Goal: Check status: Check status

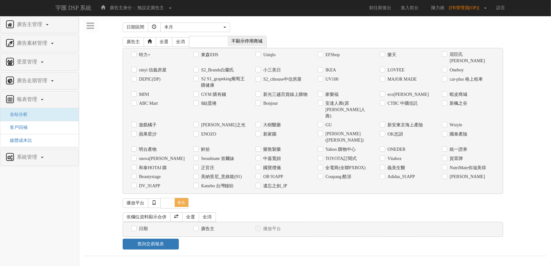
click at [395, 164] on label "義美生醫" at bounding box center [395, 167] width 19 height 6
click at [384, 165] on input "義美生醫" at bounding box center [382, 167] width 4 height 4
checkbox input "true"
click at [220, 26] on div "本月" at bounding box center [193, 27] width 58 height 6
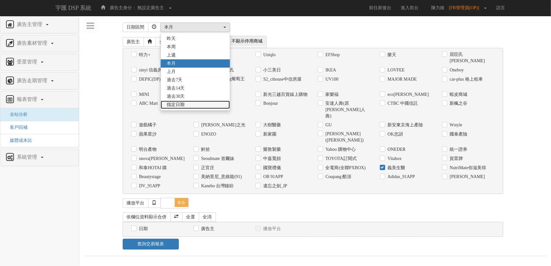
click at [178, 105] on span "指定日期" at bounding box center [176, 104] width 18 height 6
select select "Custom"
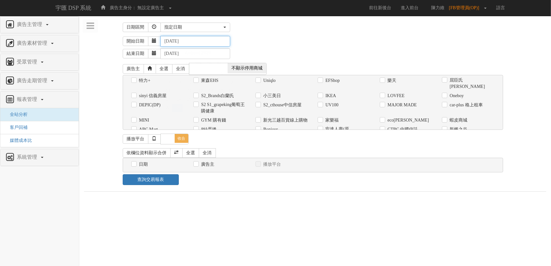
click at [175, 42] on input "[DATE]" at bounding box center [195, 41] width 70 height 11
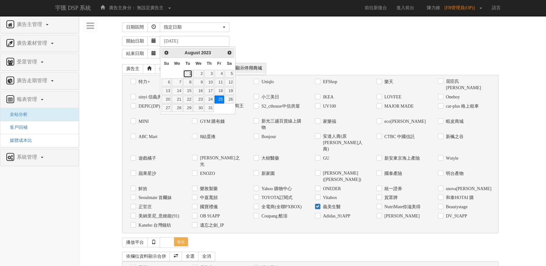
click at [186, 74] on link "1" at bounding box center [188, 74] width 10 height 8
type input "[DATE]"
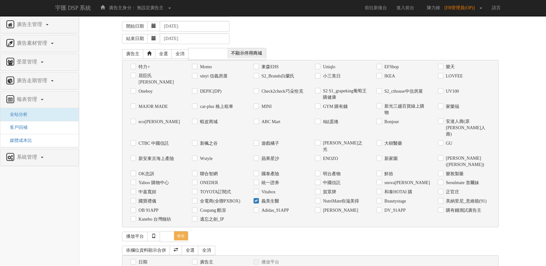
scroll to position [23, 0]
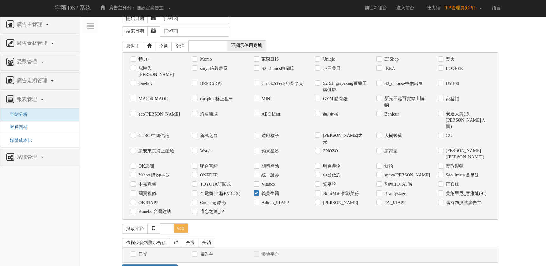
click at [141, 251] on label "日期" at bounding box center [142, 254] width 10 height 6
click at [135, 252] on input "日期" at bounding box center [133, 254] width 4 height 4
checkbox input "true"
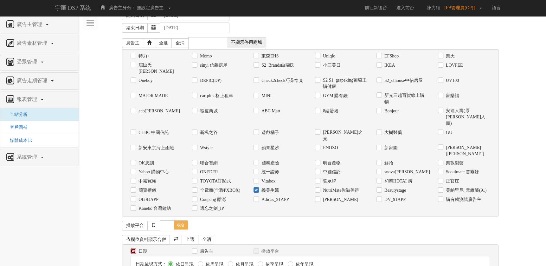
scroll to position [46, 0]
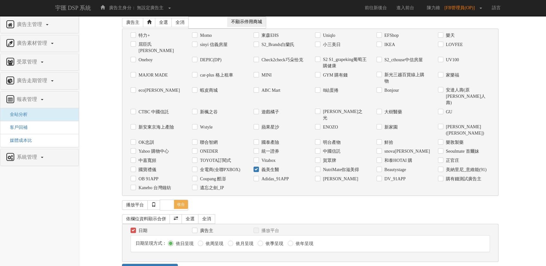
click at [244, 240] on label "依月呈現" at bounding box center [243, 243] width 19 height 6
click at [232, 241] on input "依月呈現" at bounding box center [230, 243] width 4 height 4
radio input "true"
click at [159, 263] on link "查詢交易報表" at bounding box center [149, 268] width 55 height 11
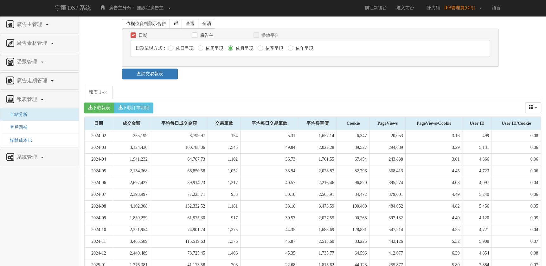
scroll to position [336, 0]
